Goal: Information Seeking & Learning: Find specific fact

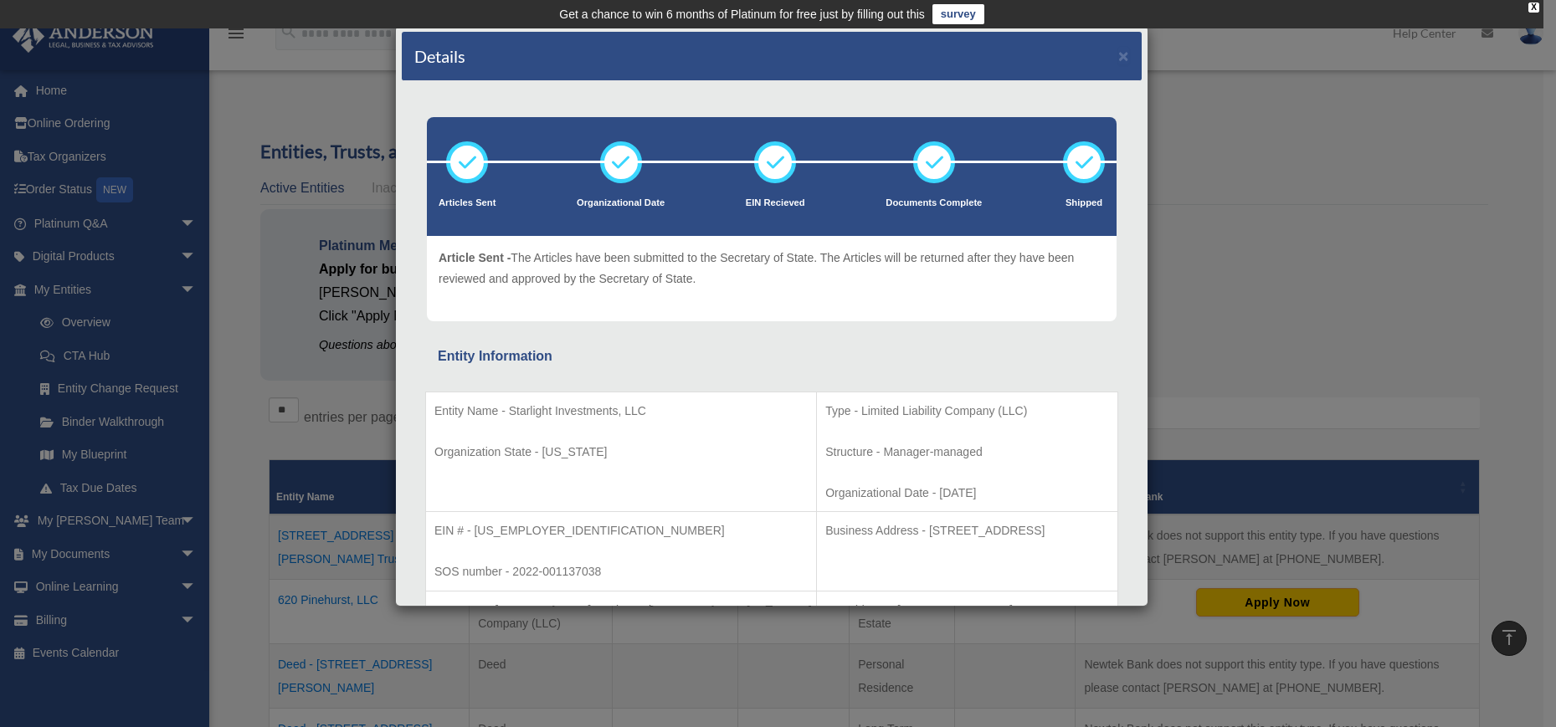
scroll to position [264, 0]
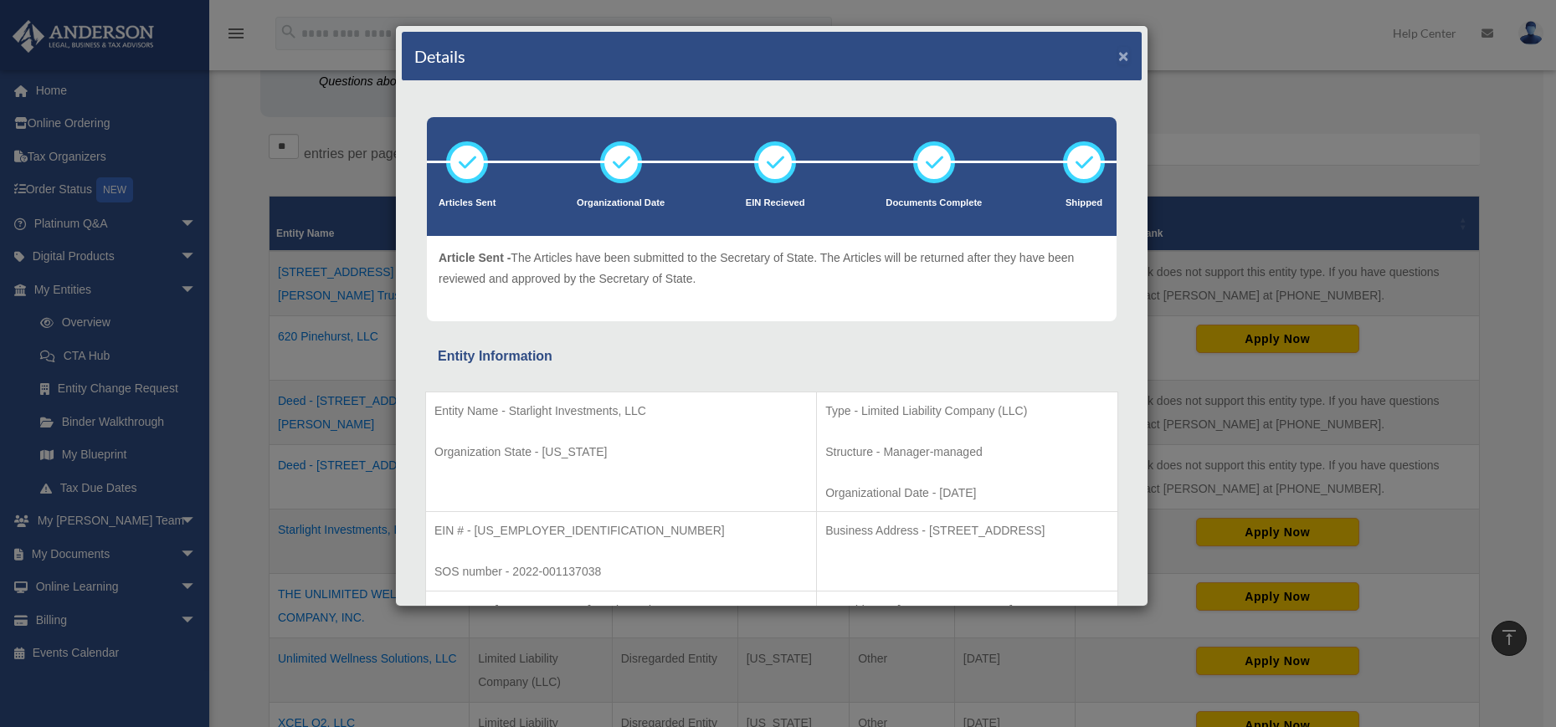
click at [1118, 59] on button "×" at bounding box center [1123, 56] width 11 height 18
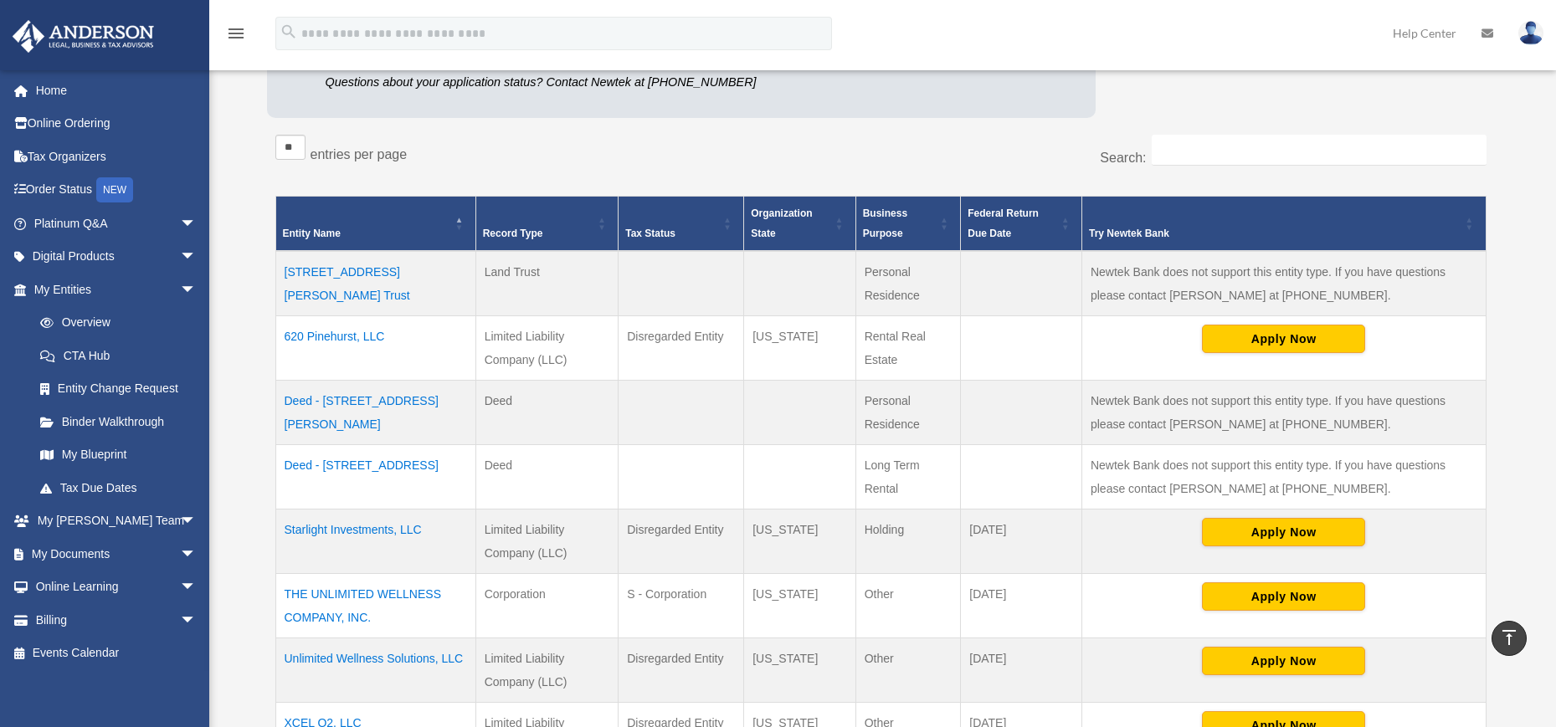
click at [357, 331] on td "620 Pinehurst, LLC" at bounding box center [375, 348] width 200 height 64
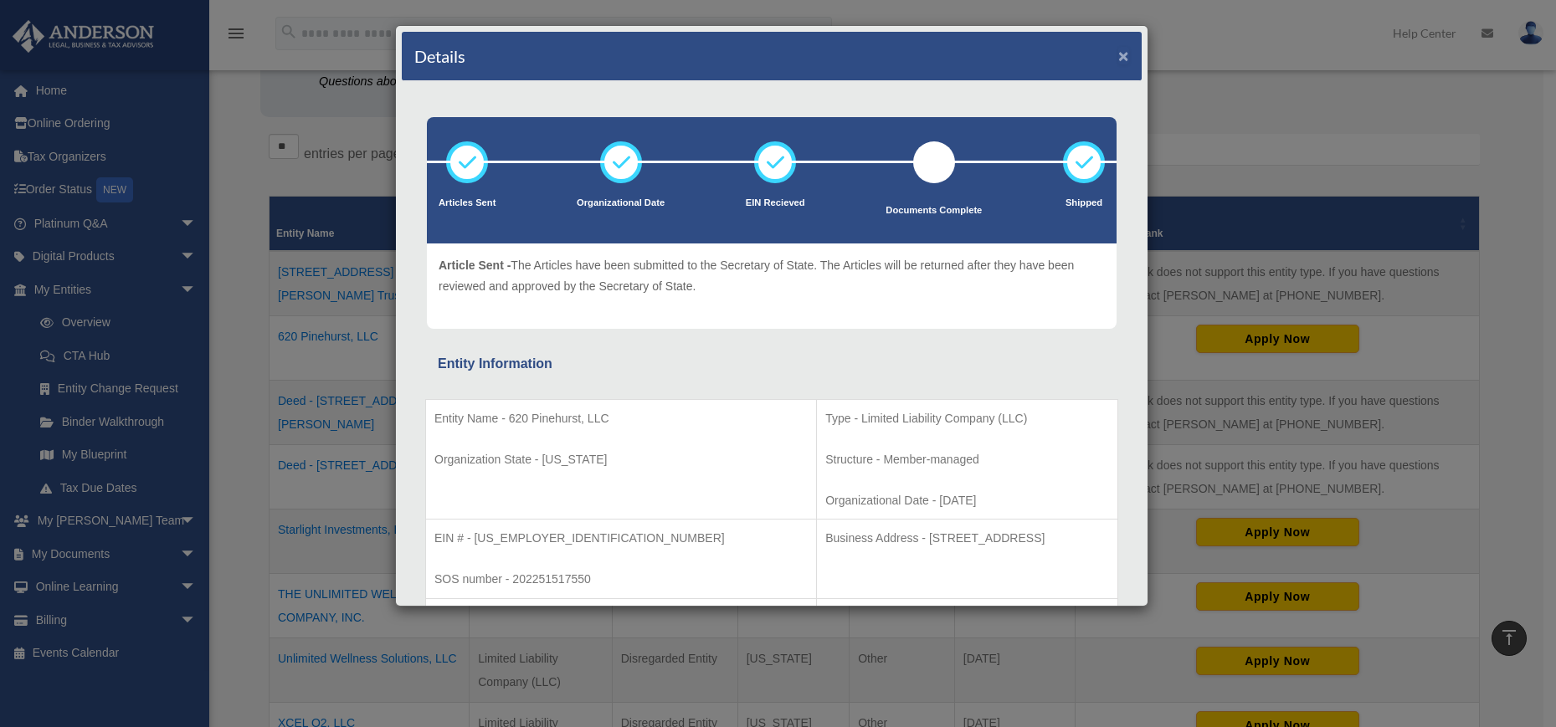
click at [1118, 59] on button "×" at bounding box center [1123, 56] width 11 height 18
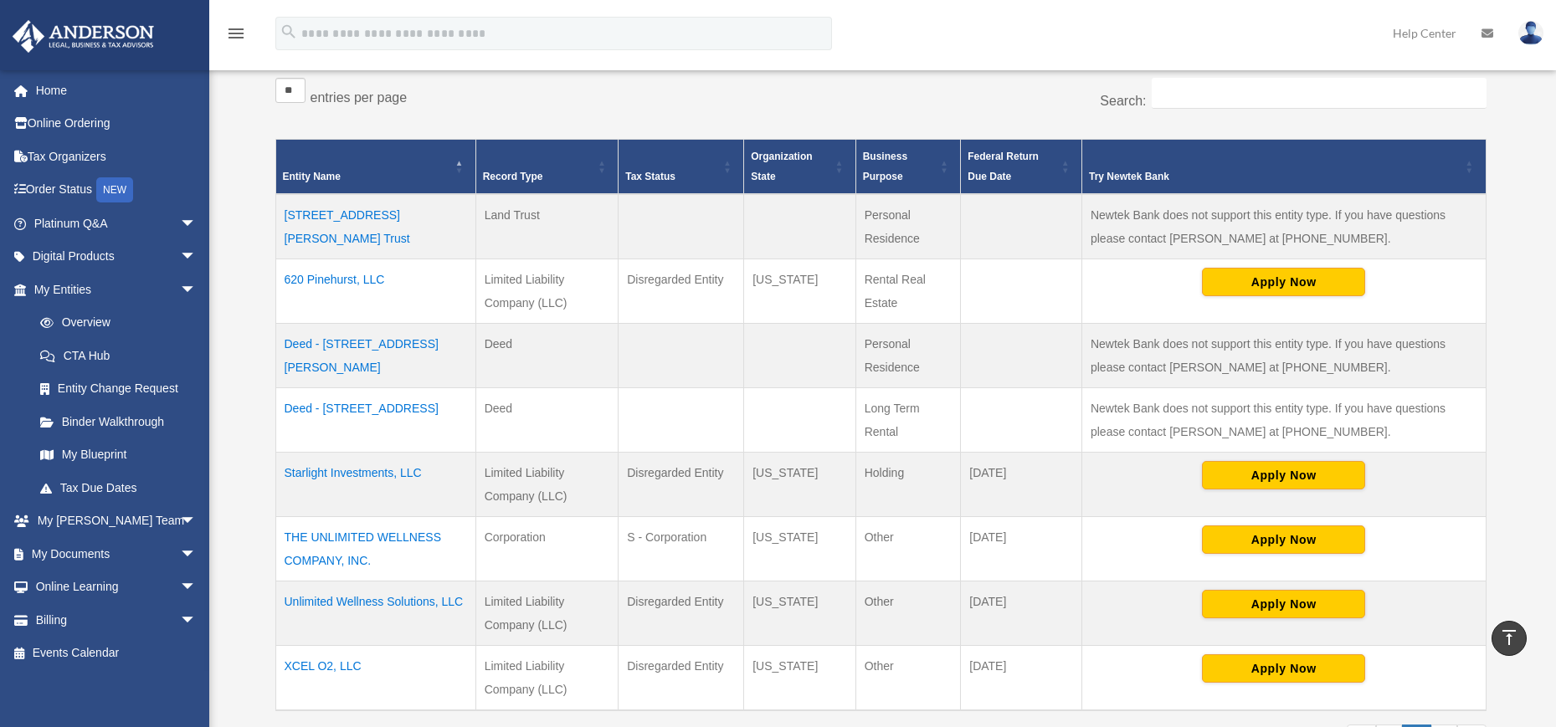
scroll to position [319, 0]
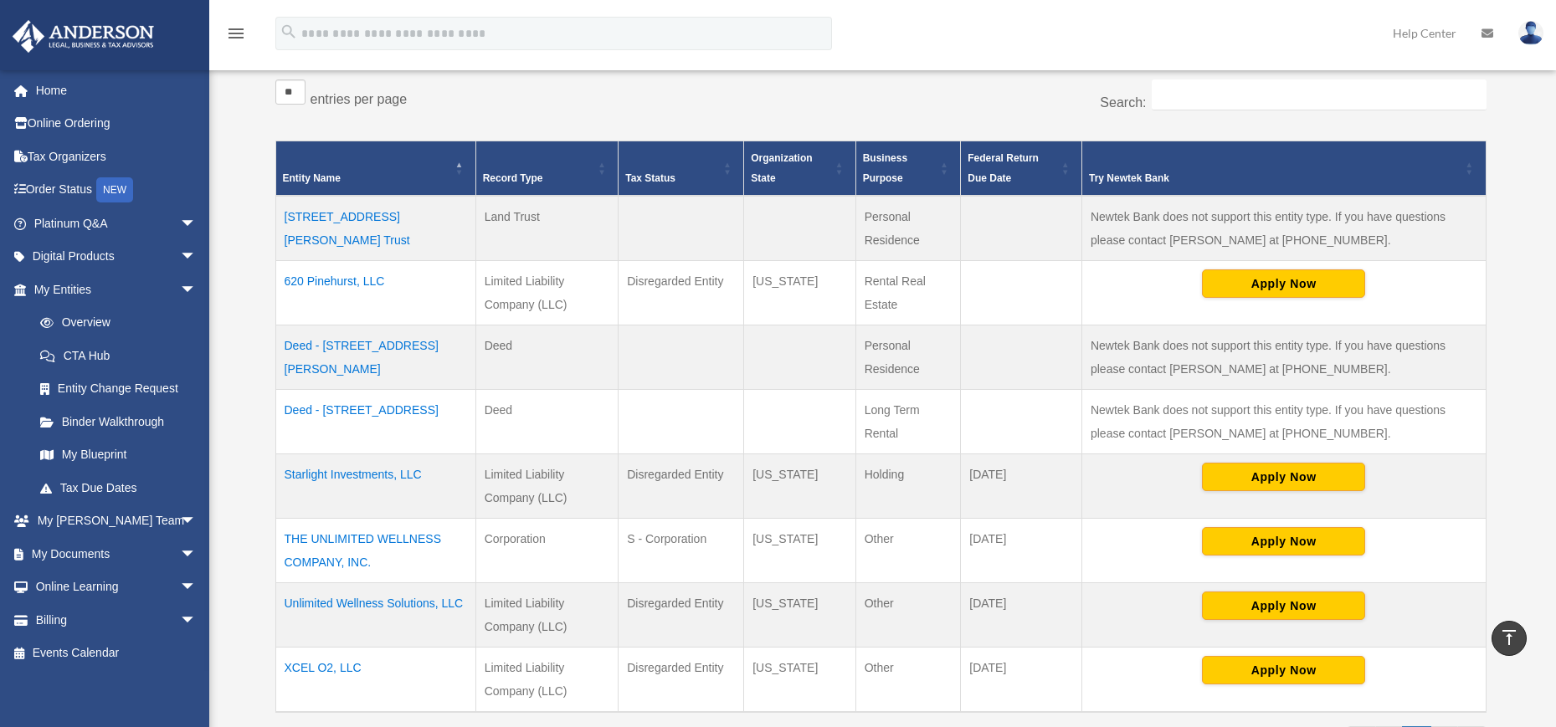
click at [366, 471] on td "Starlight Investments, LLC" at bounding box center [375, 487] width 200 height 64
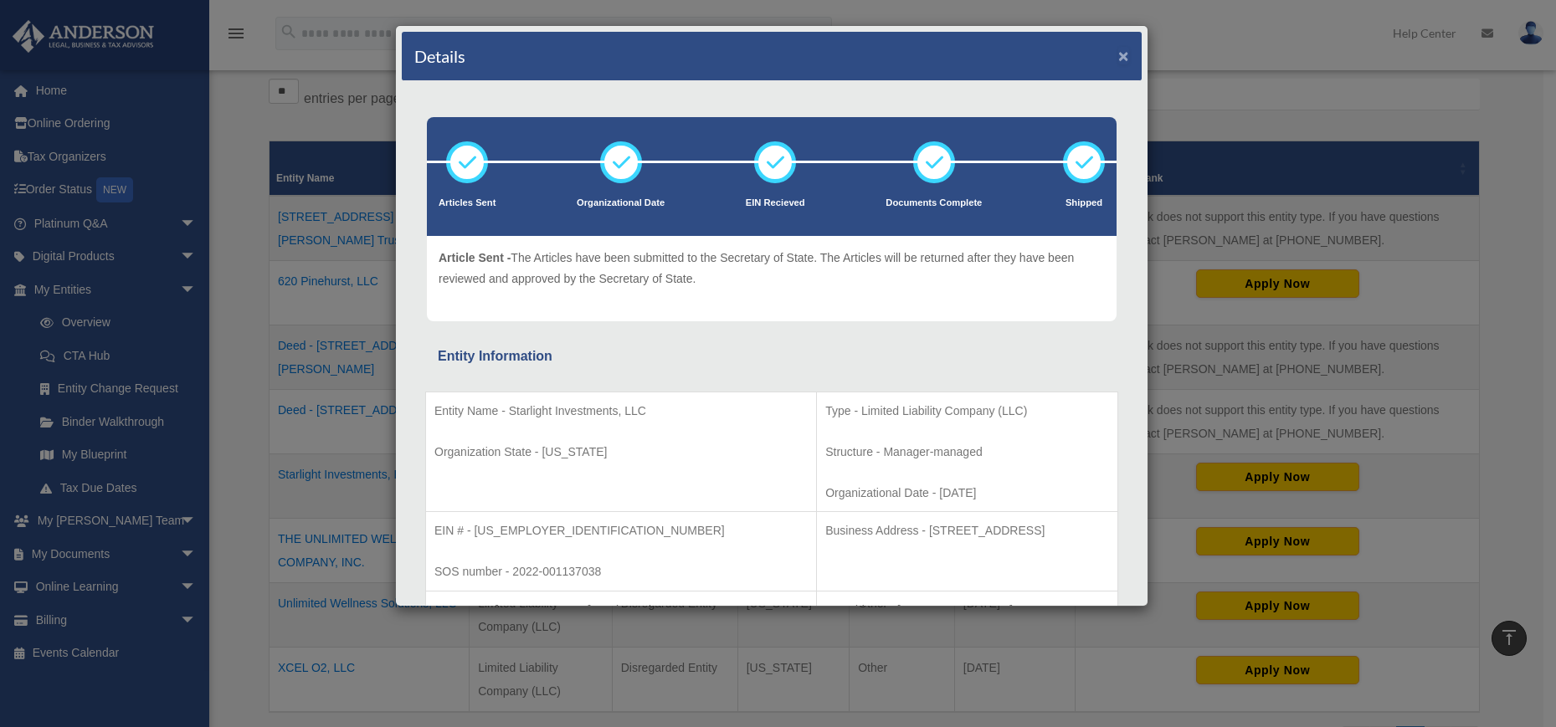
click at [1118, 58] on button "×" at bounding box center [1123, 56] width 11 height 18
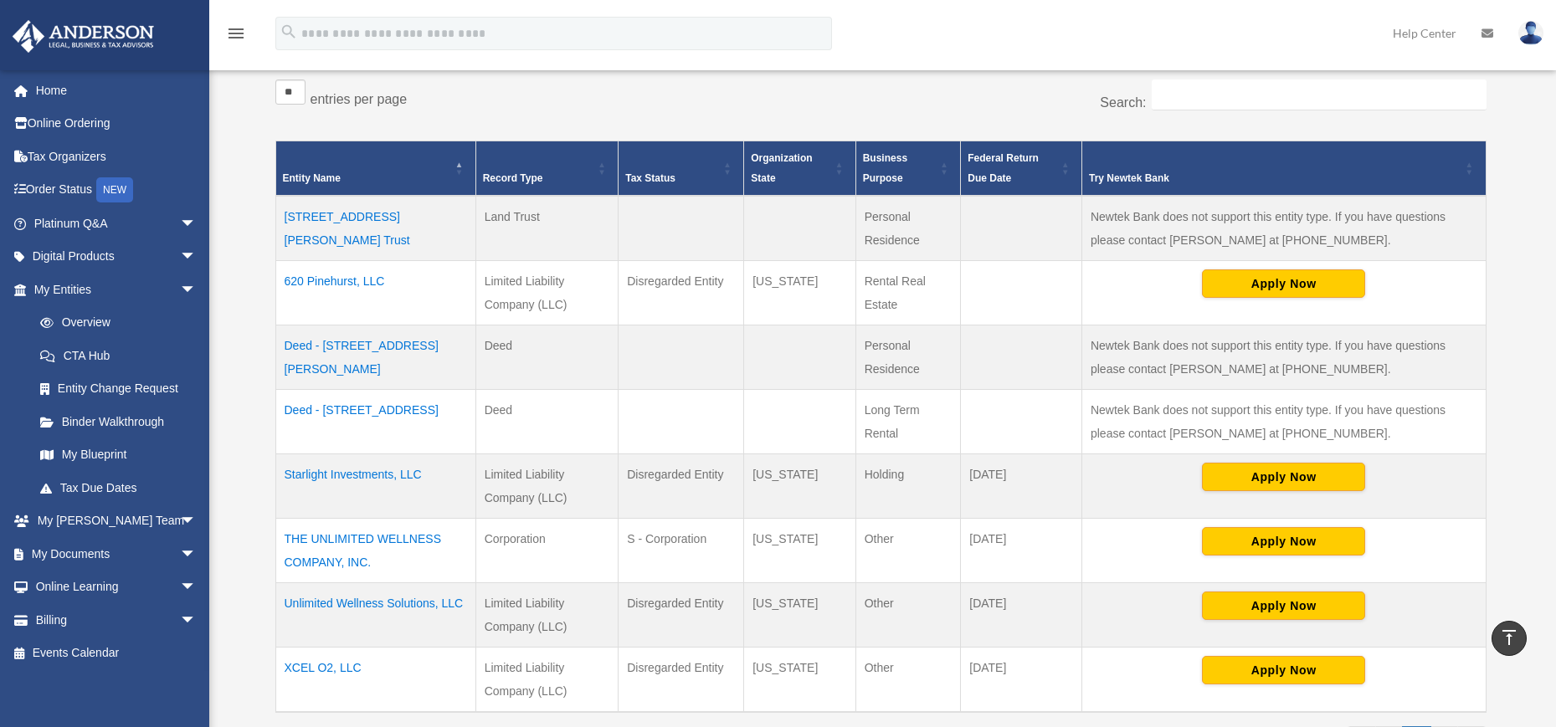
click at [383, 284] on td "620 Pinehurst, LLC" at bounding box center [375, 293] width 200 height 64
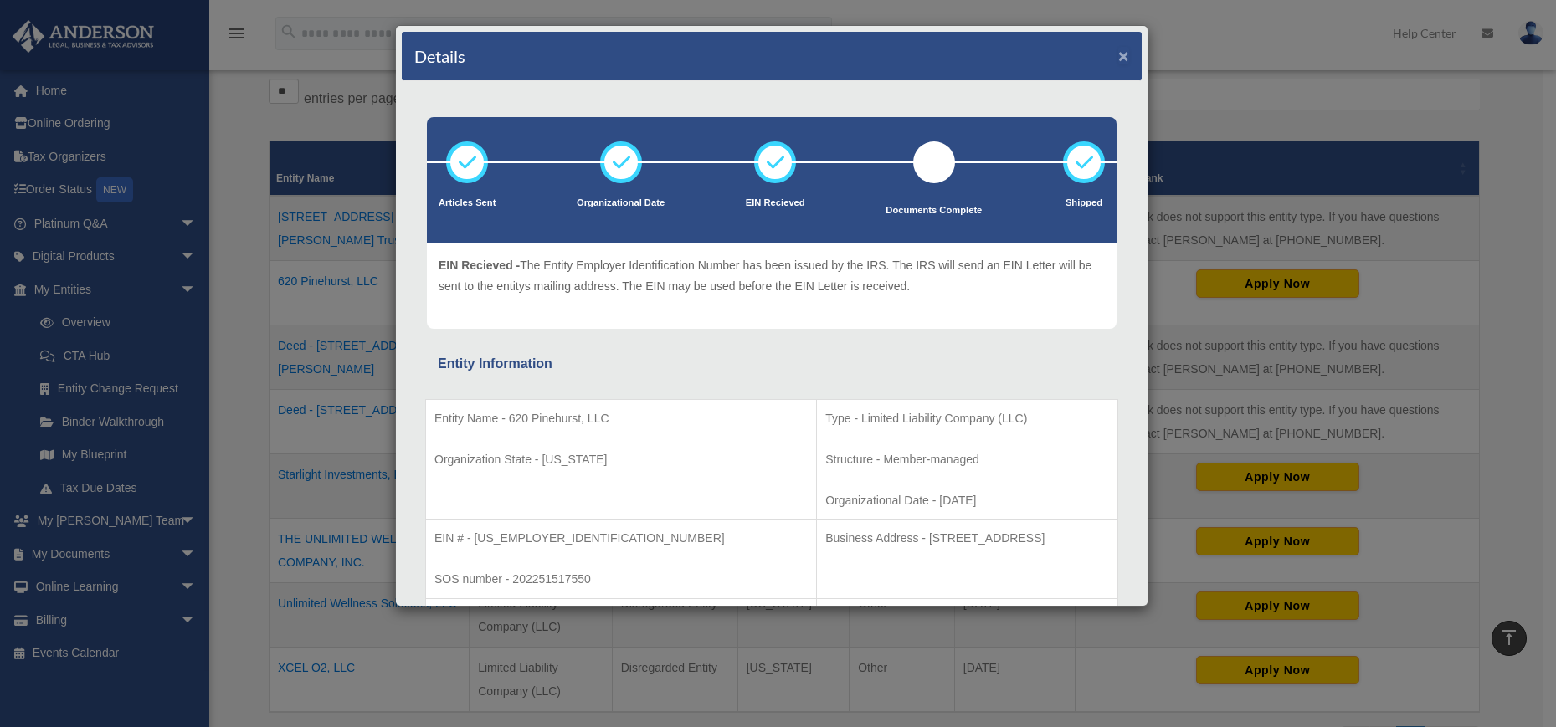
click at [1118, 54] on button "×" at bounding box center [1123, 56] width 11 height 18
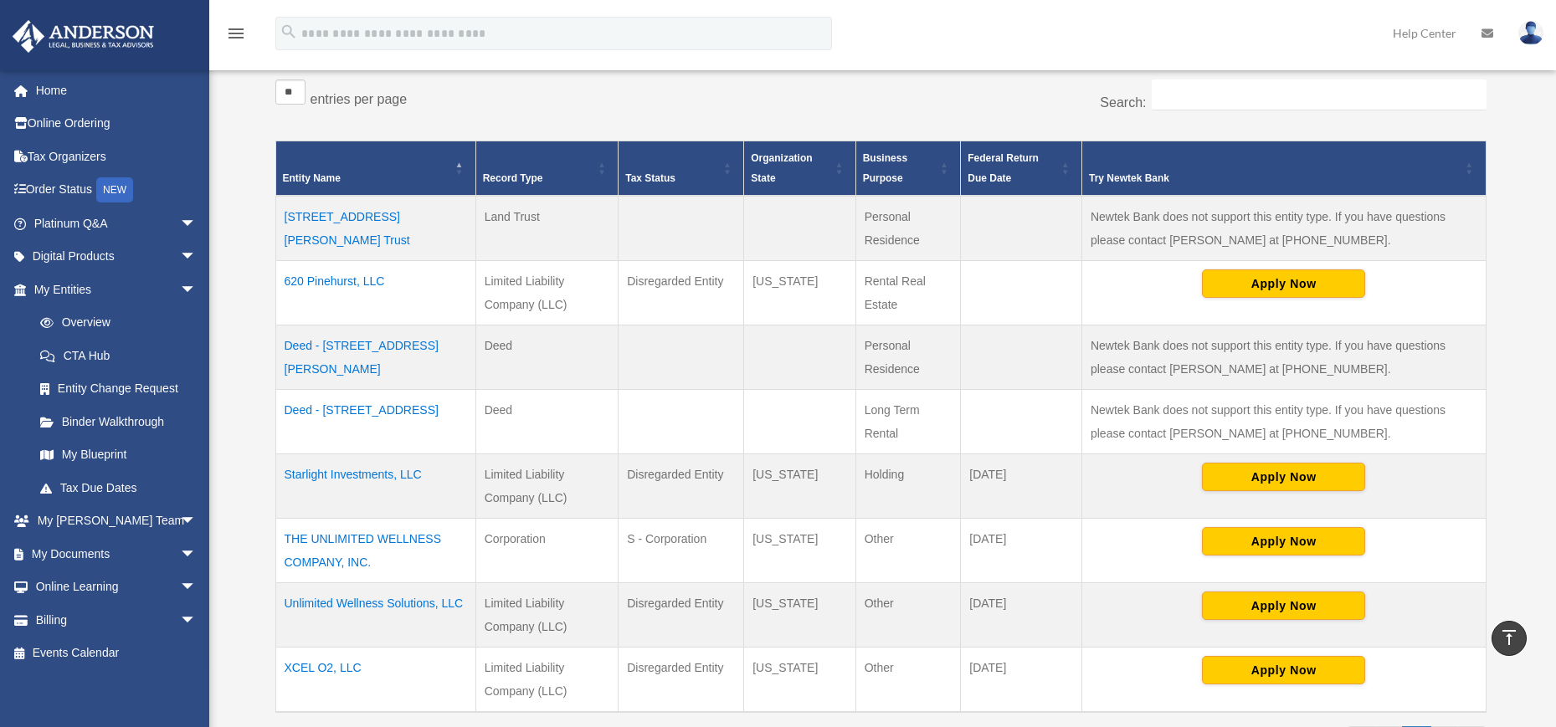
click at [374, 475] on td "Starlight Investments, LLC" at bounding box center [375, 487] width 200 height 64
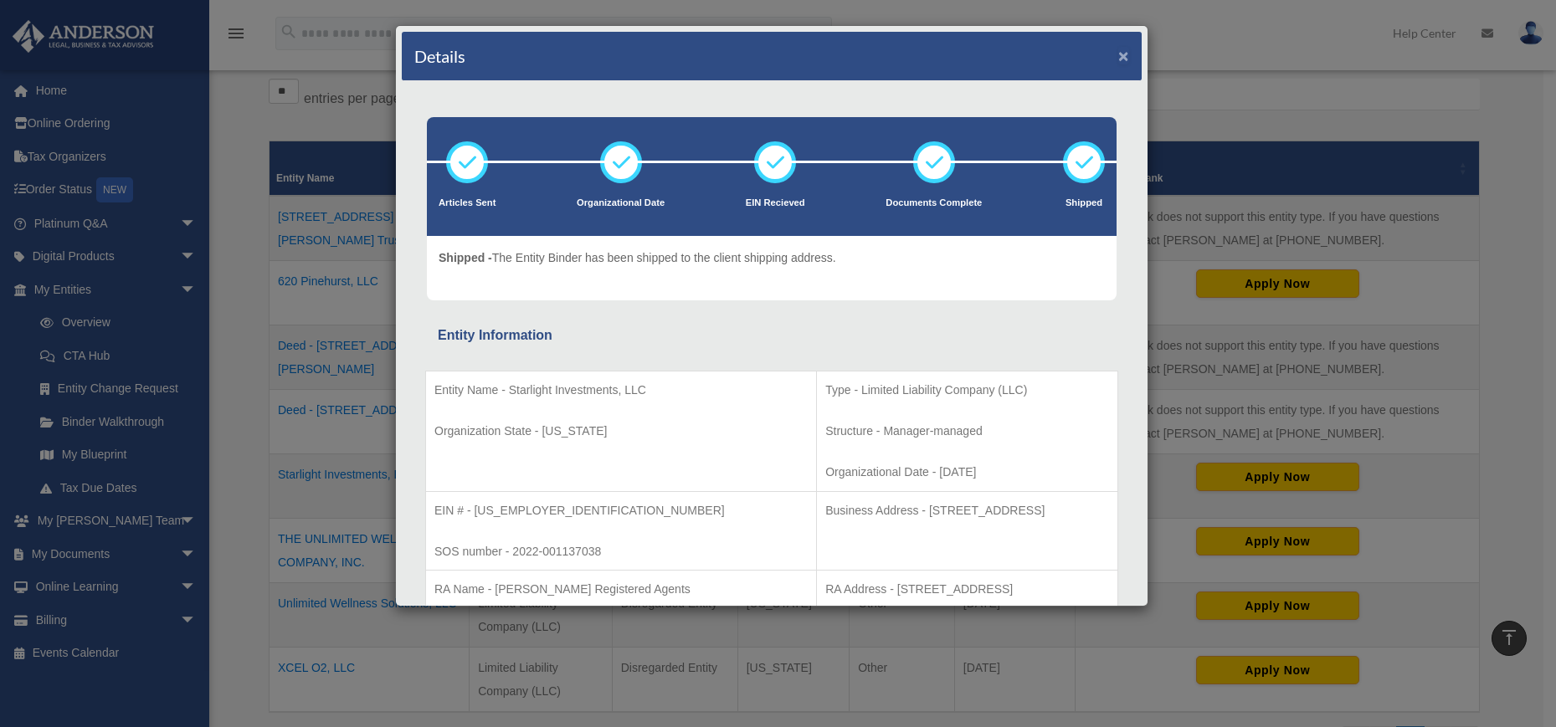
click at [1118, 59] on button "×" at bounding box center [1123, 56] width 11 height 18
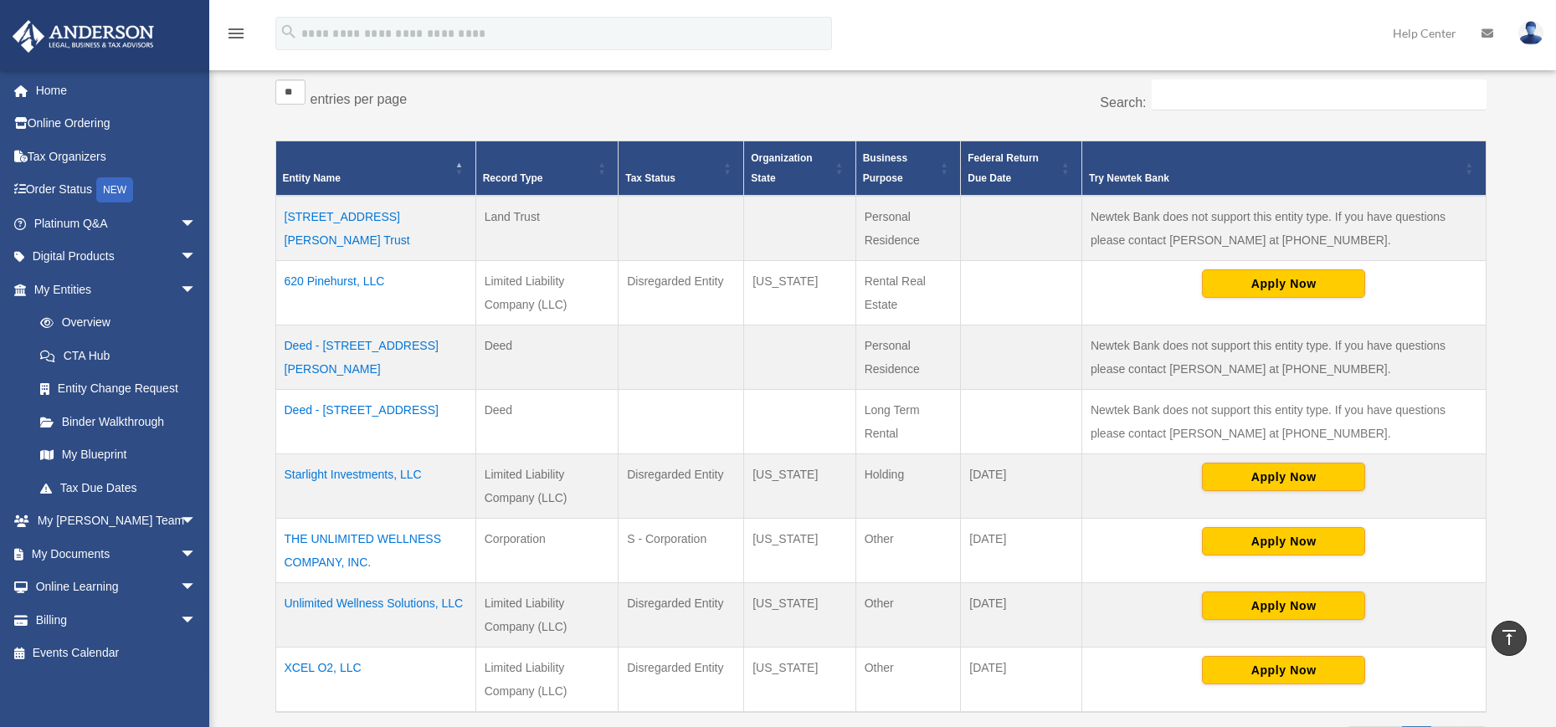
click at [370, 282] on td "620 Pinehurst, LLC" at bounding box center [375, 293] width 200 height 64
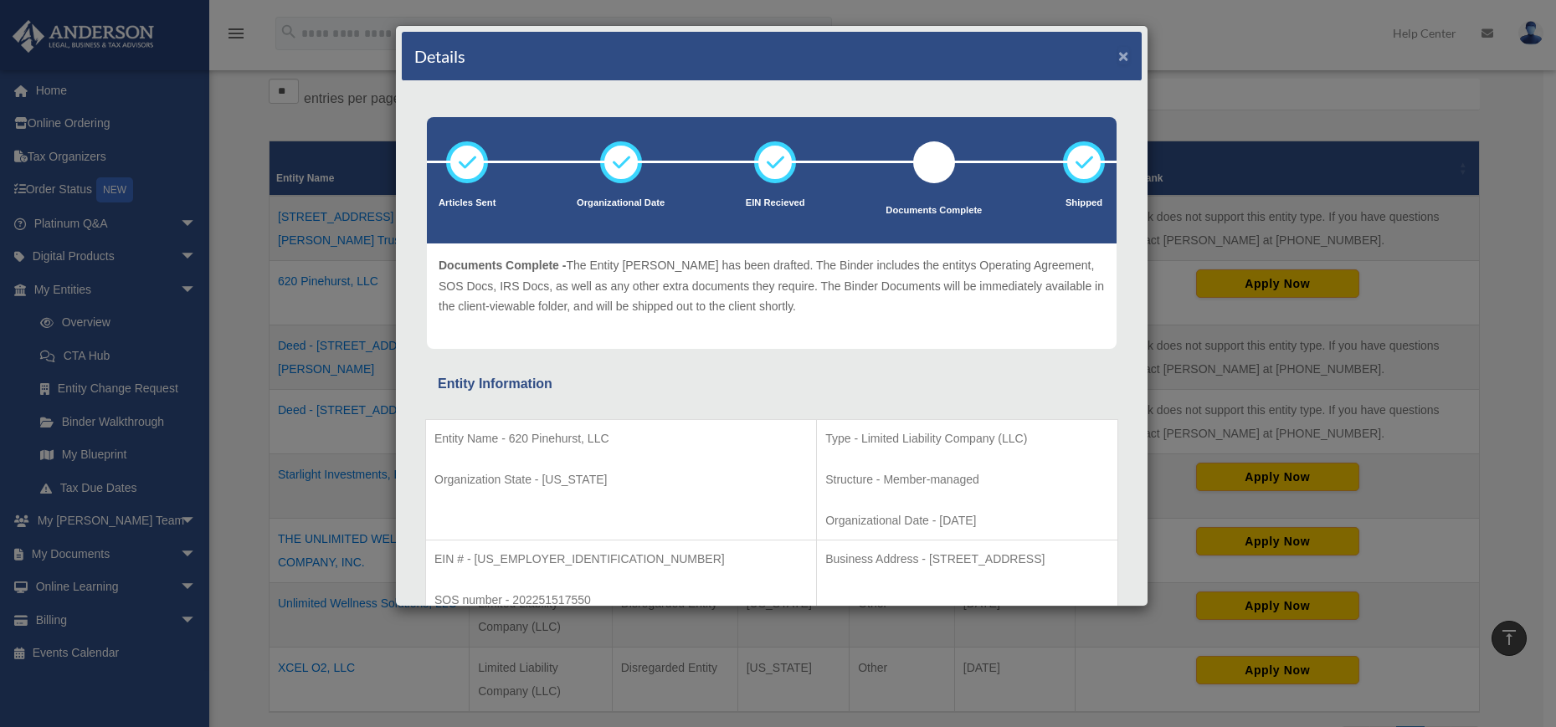
click at [1118, 59] on button "×" at bounding box center [1123, 56] width 11 height 18
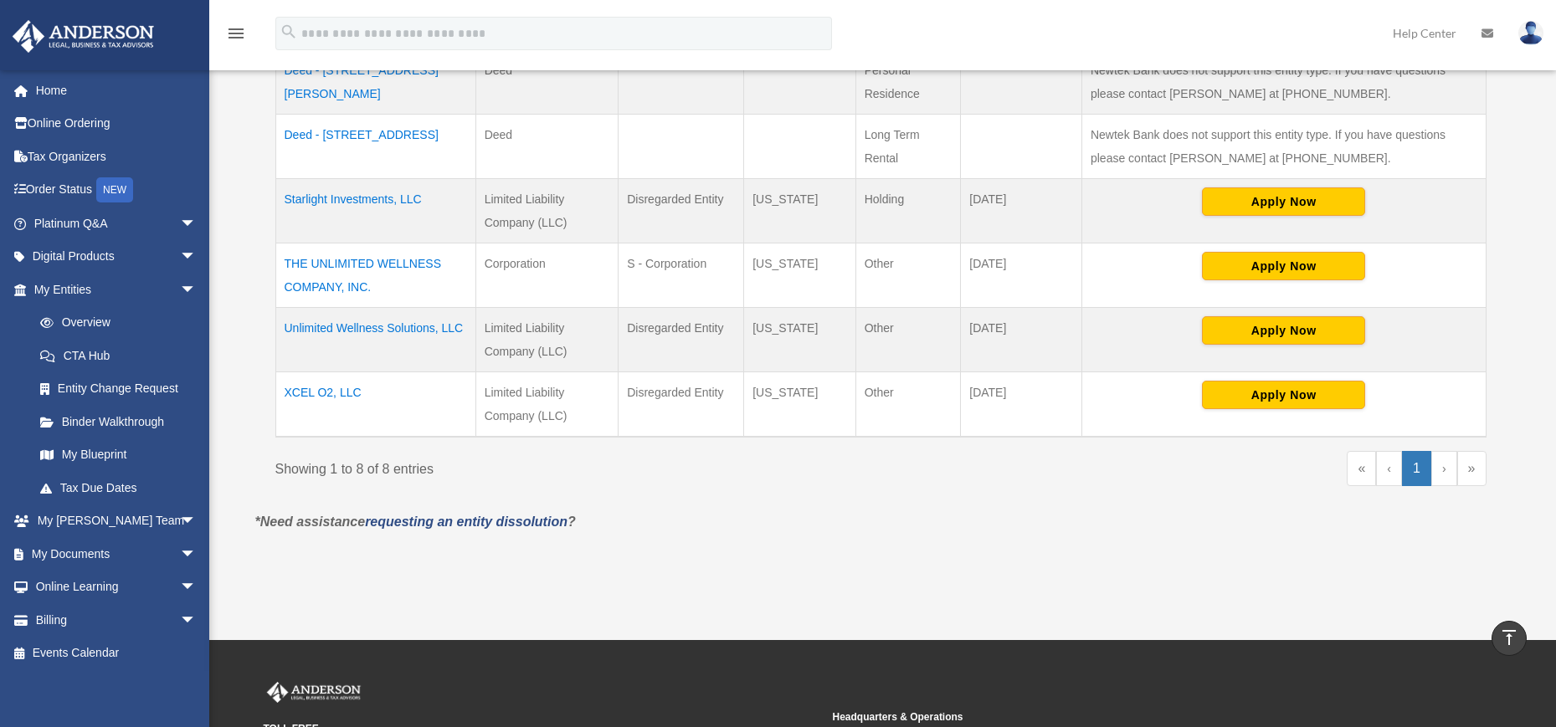
scroll to position [599, 0]
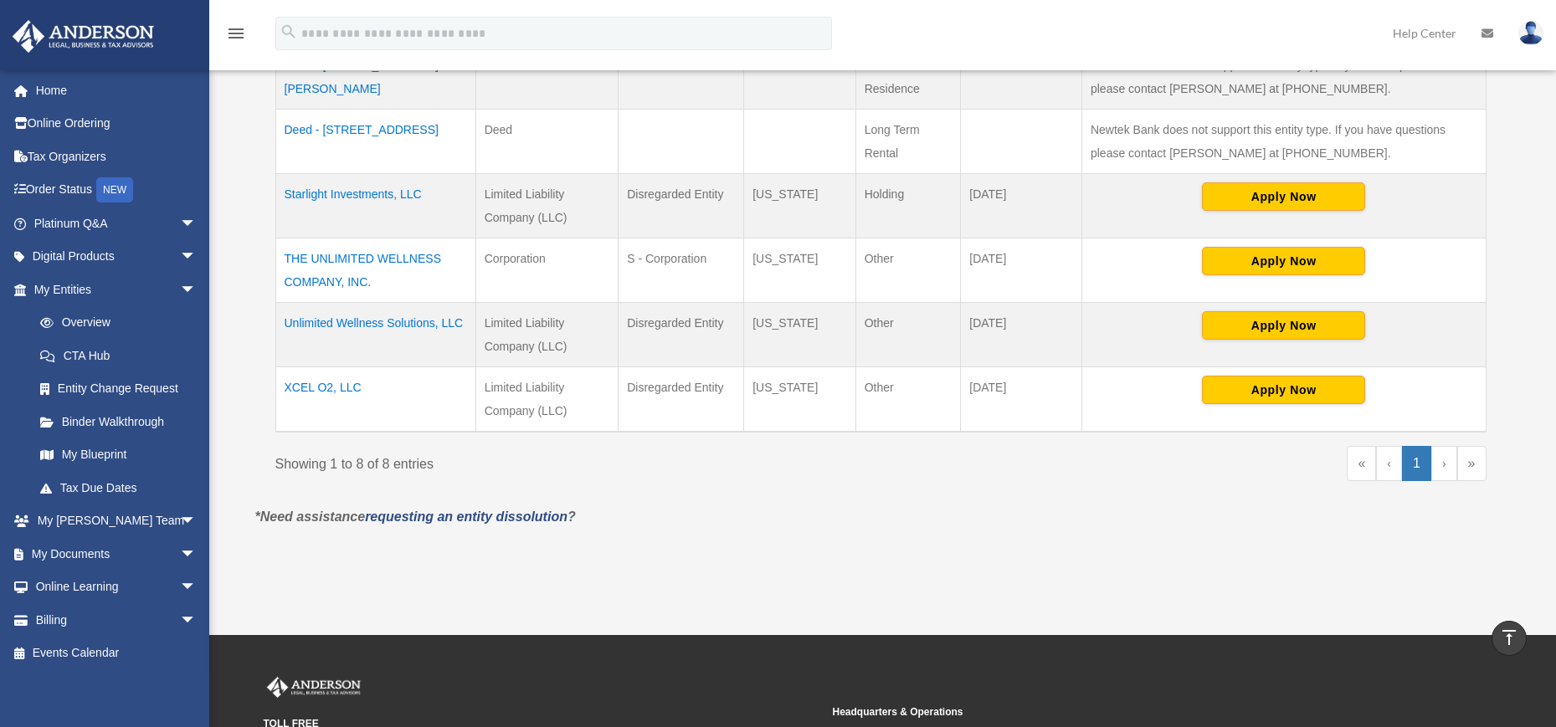
click at [325, 393] on td "XCEL O2, LLC" at bounding box center [375, 400] width 200 height 65
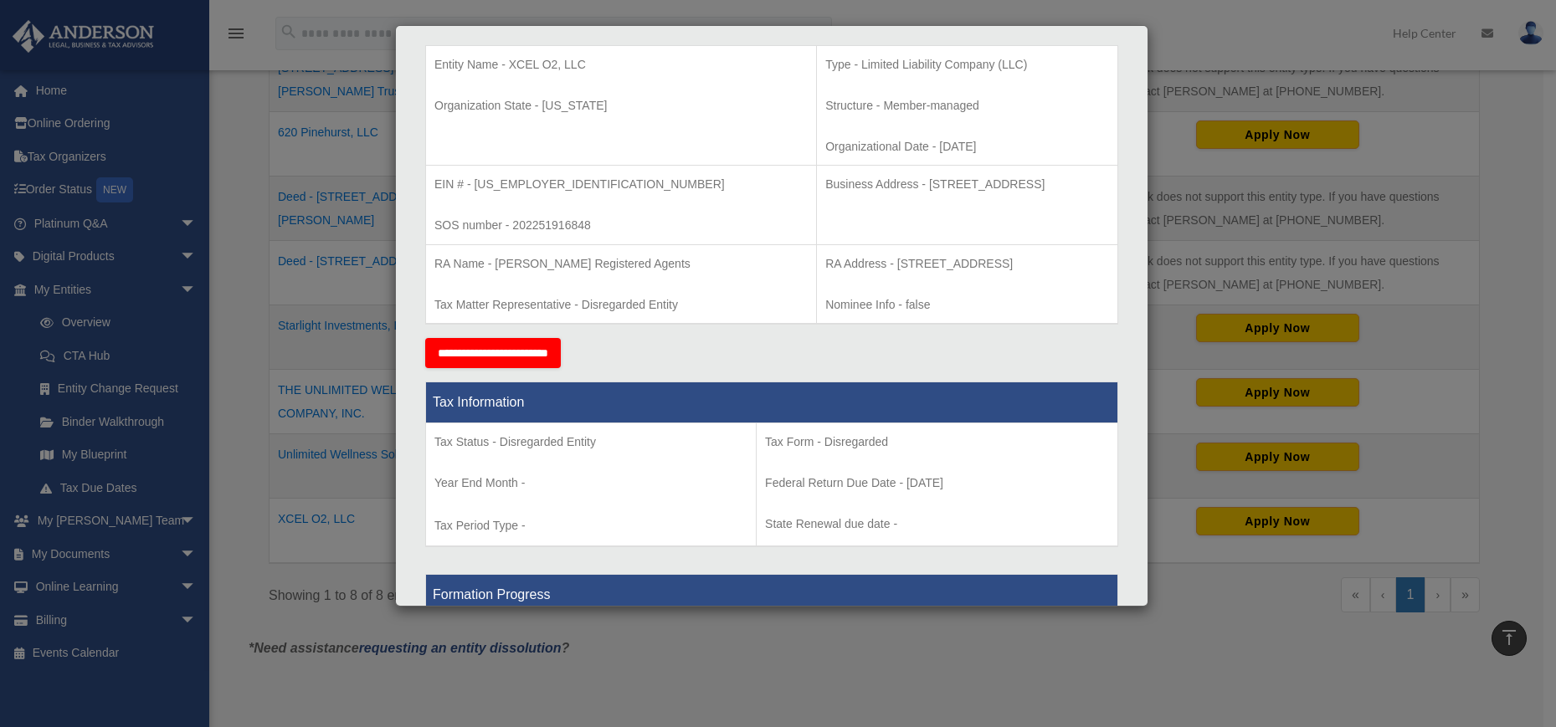
scroll to position [445, 0]
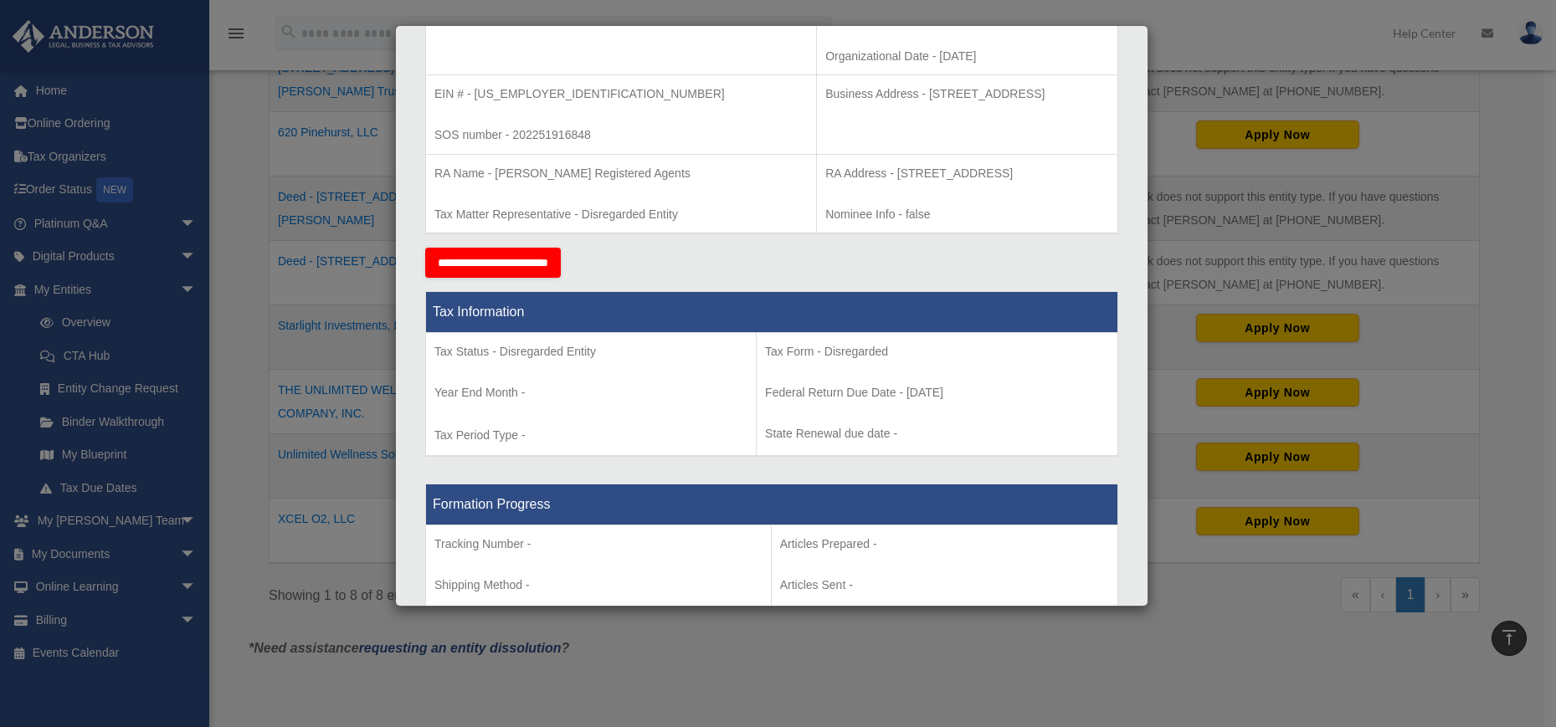
click at [1501, 188] on div "Details × Articles Sent Organizational Date" at bounding box center [778, 363] width 1556 height 727
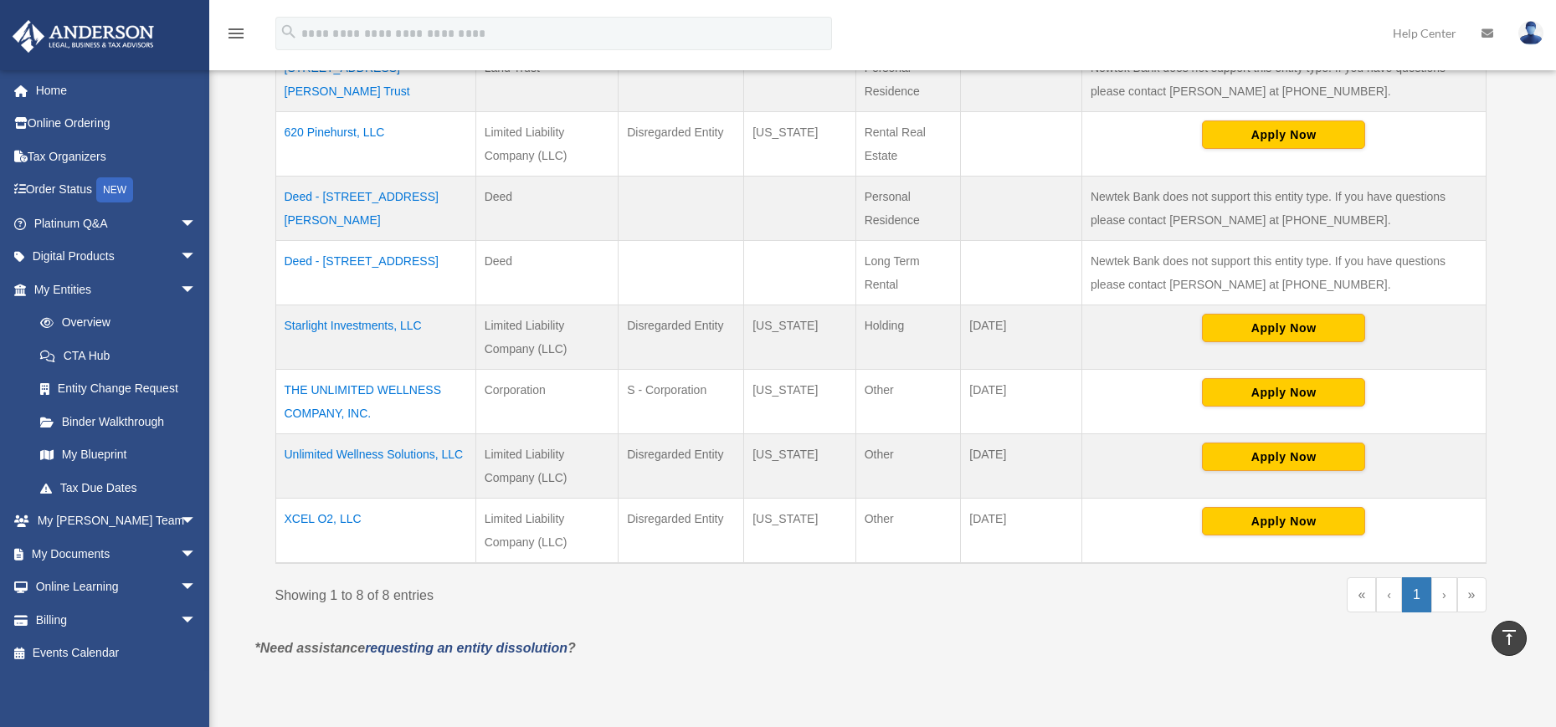
click at [399, 454] on td "Unlimited Wellness Solutions, LLC" at bounding box center [375, 466] width 200 height 64
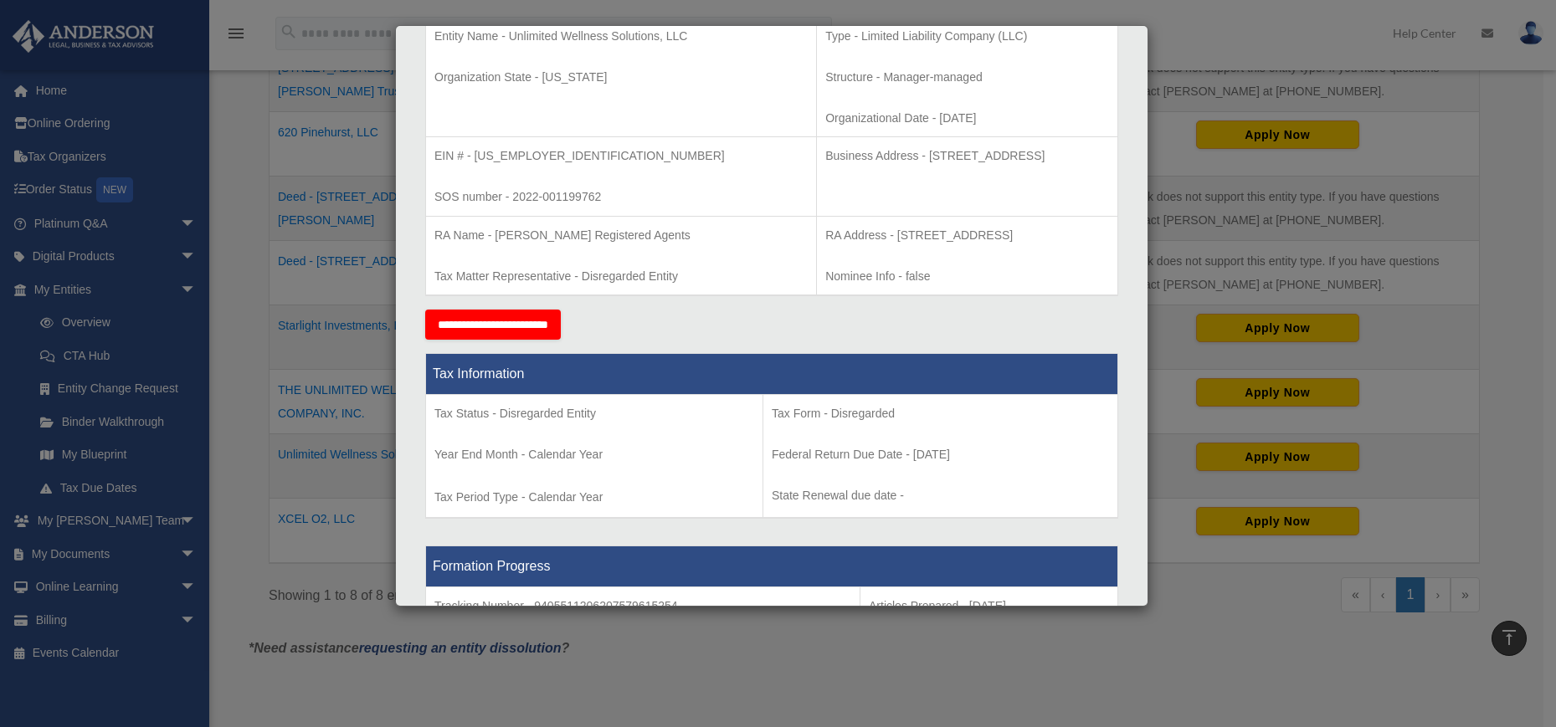
scroll to position [283, 0]
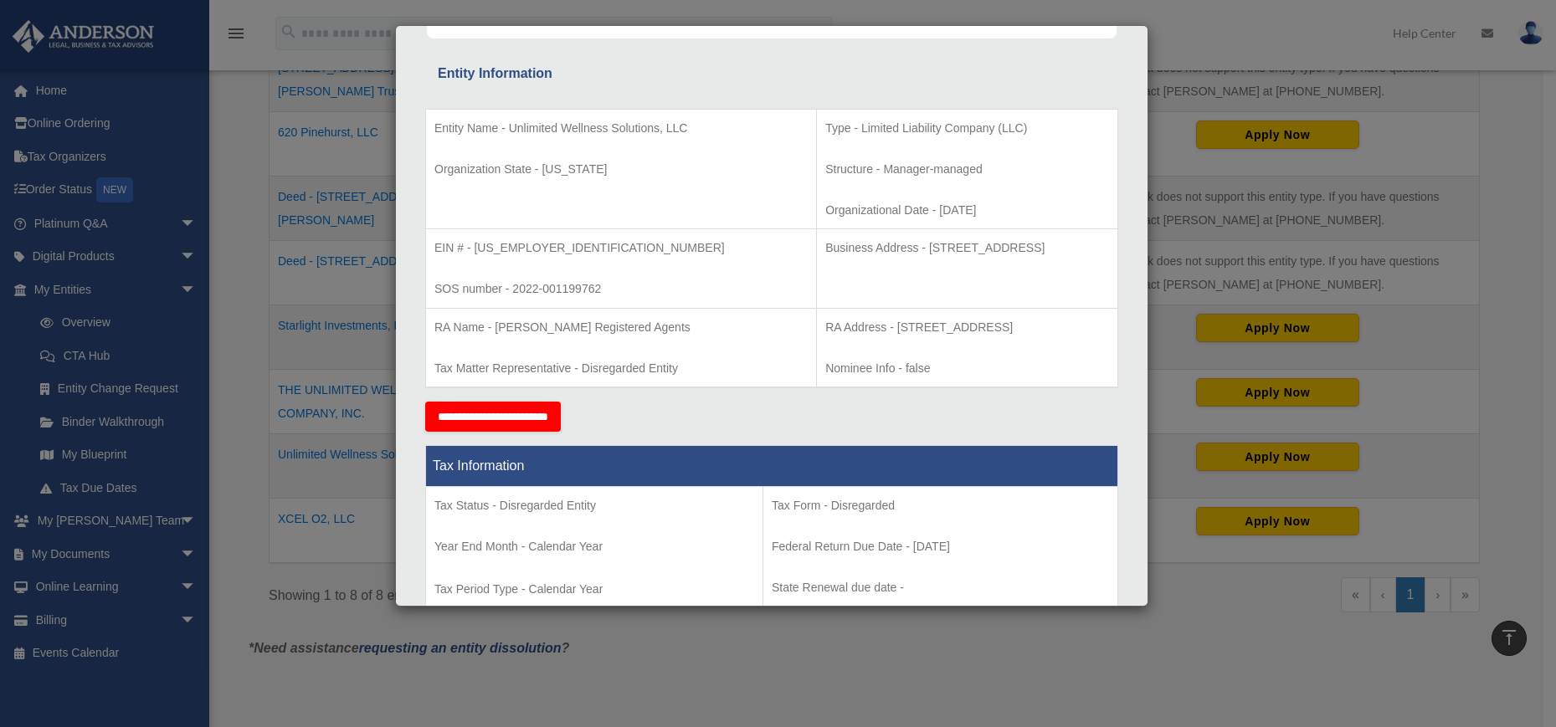
click at [558, 423] on input "**********" at bounding box center [493, 417] width 136 height 30
click at [254, 121] on div "Details × Articles Sent Organizational Date" at bounding box center [778, 363] width 1556 height 727
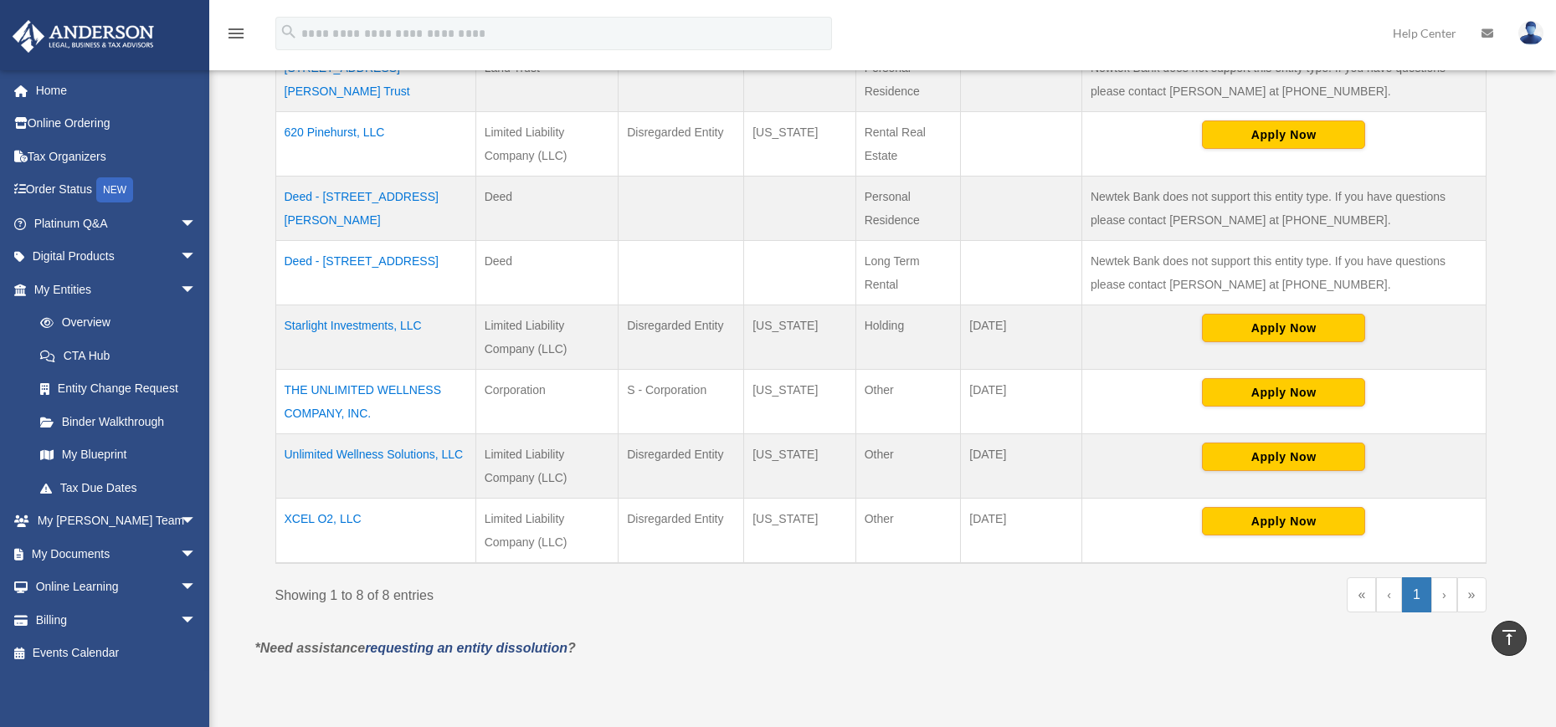
click at [409, 388] on td "THE UNLIMITED WELLNESS COMPANY, INC." at bounding box center [375, 402] width 200 height 64
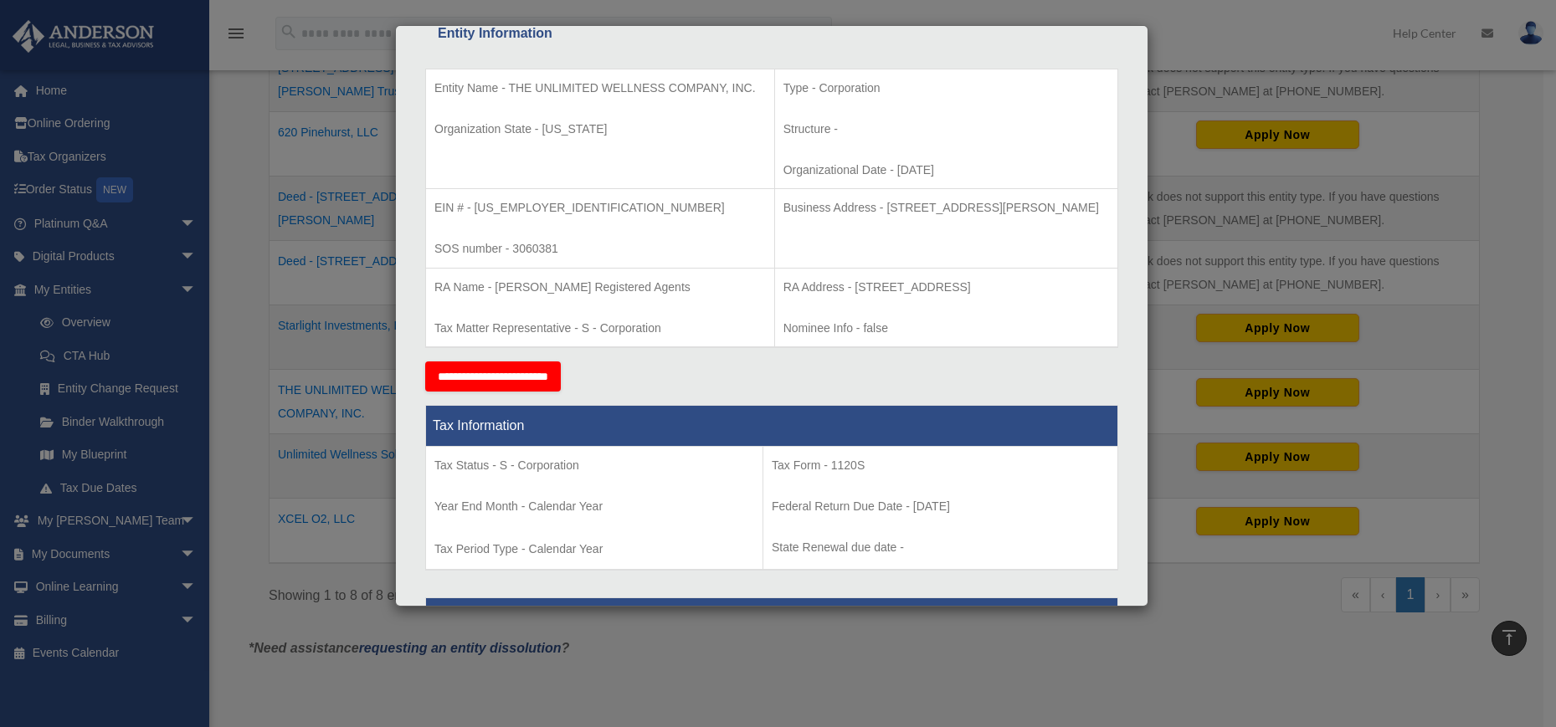
scroll to position [238, 0]
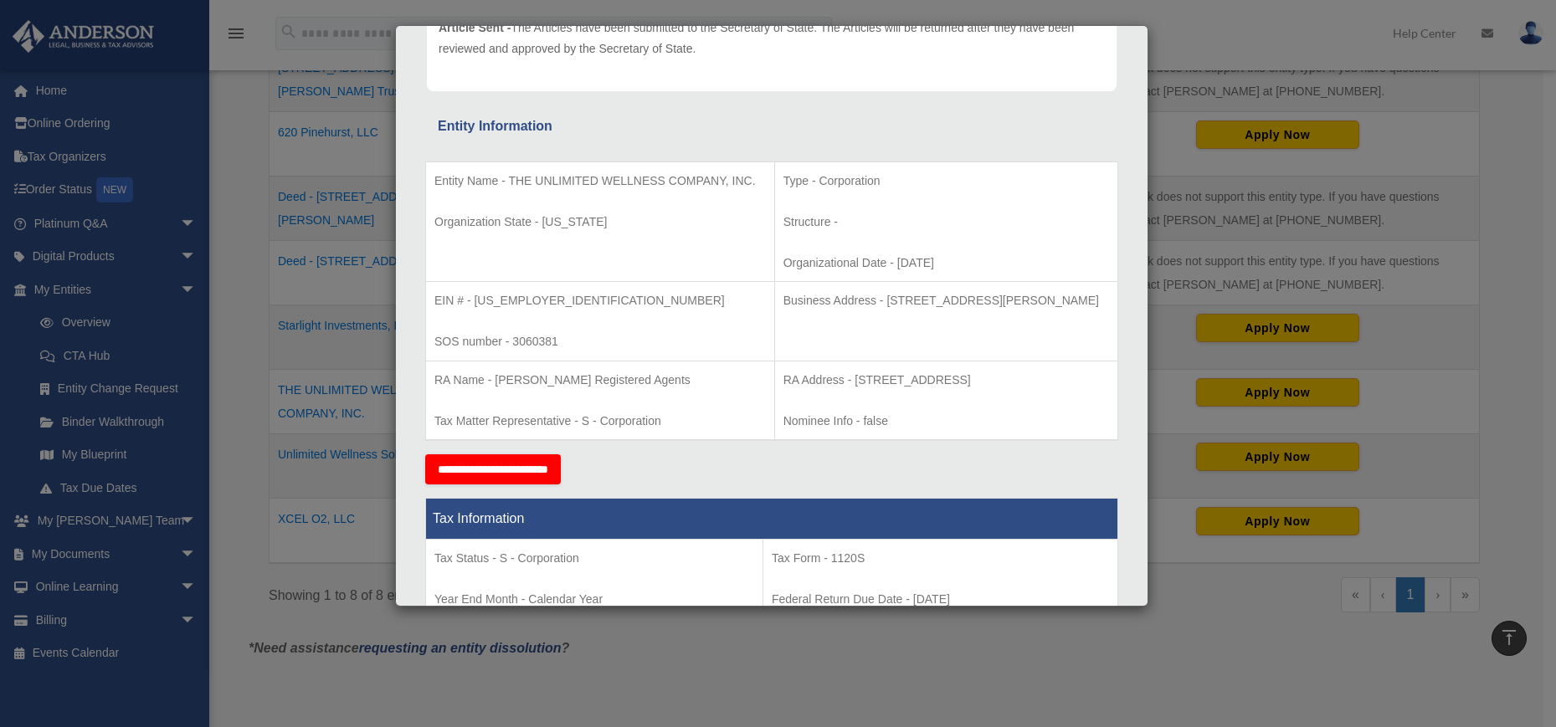
drag, startPoint x: 436, startPoint y: 182, endPoint x: 1054, endPoint y: 346, distance: 639.2
click at [1054, 346] on tbody "Entity Name - THE UNLIMITED WELLNESS COMPANY, INC. Organization State - Califor…" at bounding box center [772, 301] width 692 height 279
copy tbody "Entity Name - THE UNLIMITED WELLNESS COMPANY, INC. Organization State - Califor…"
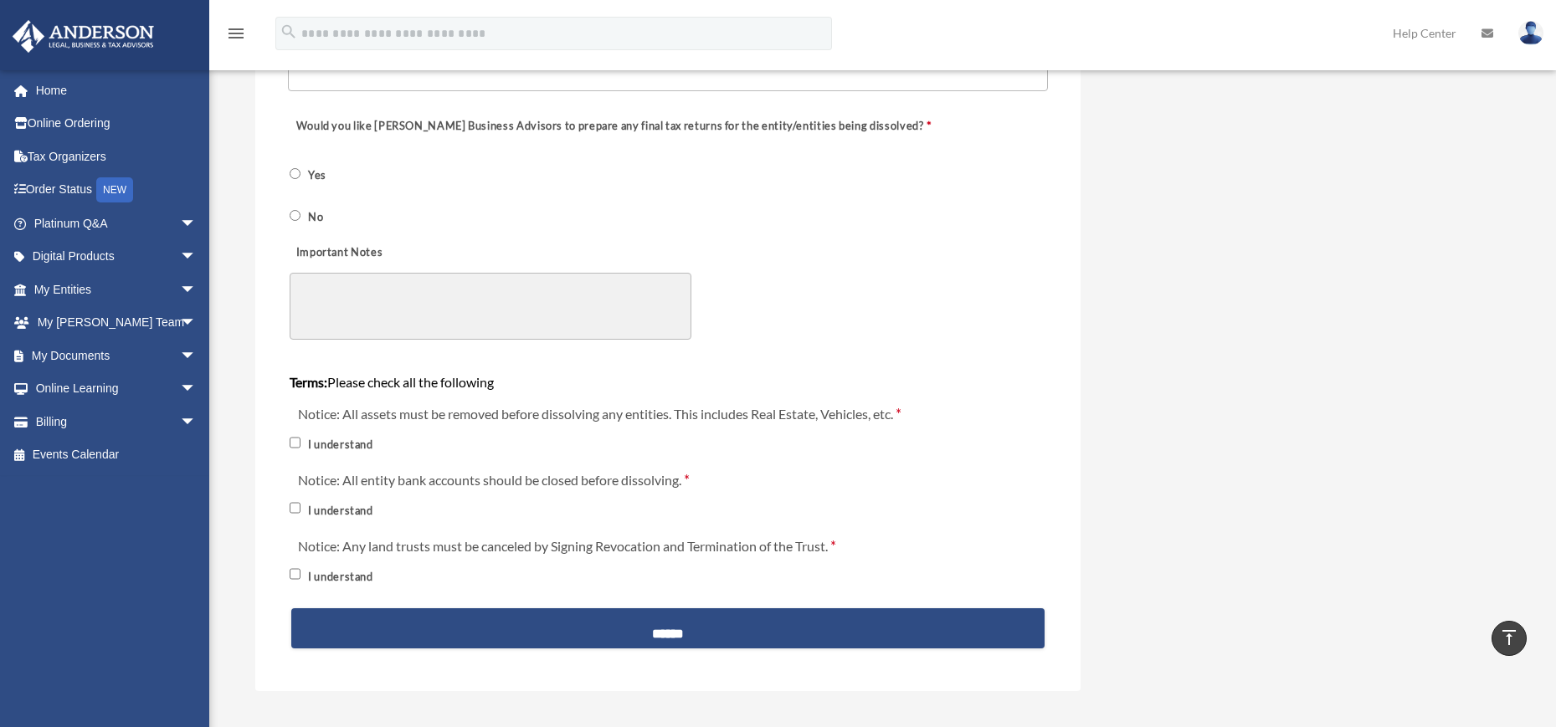
scroll to position [1807, 0]
